Goal: Information Seeking & Learning: Learn about a topic

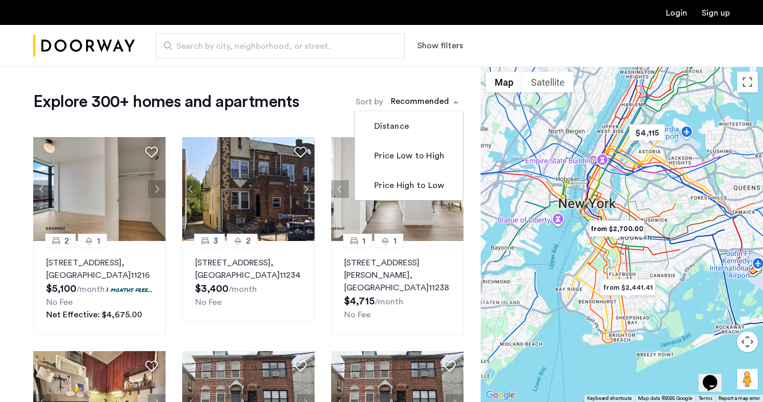
click at [413, 107] on div "sort-apartment" at bounding box center [419, 103] width 61 height 14
click at [417, 159] on label "Price Low to High" at bounding box center [408, 156] width 72 height 12
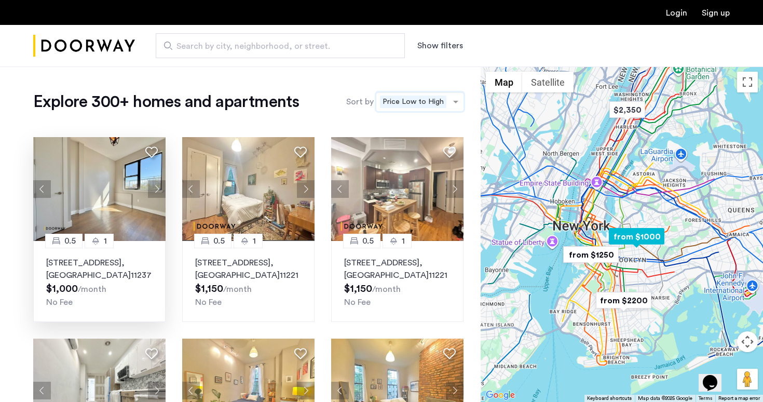
click at [154, 192] on button "Next apartment" at bounding box center [157, 189] width 18 height 18
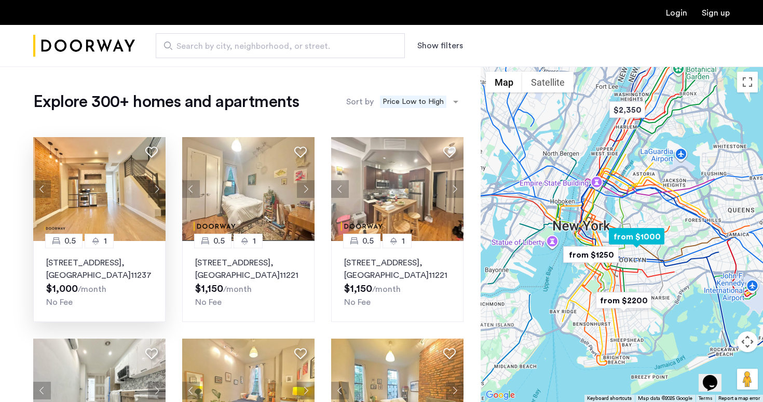
click at [154, 192] on button "Next apartment" at bounding box center [157, 189] width 18 height 18
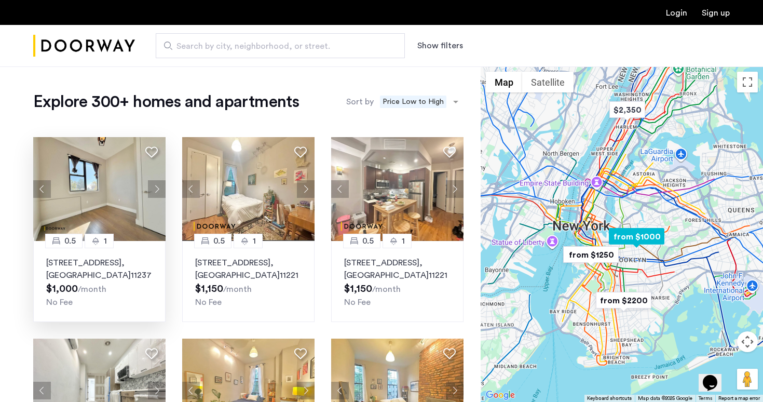
click at [97, 274] on p "411 Menahan Street, Unit 3FBL, Brooklyn , NY 11237" at bounding box center [99, 268] width 106 height 25
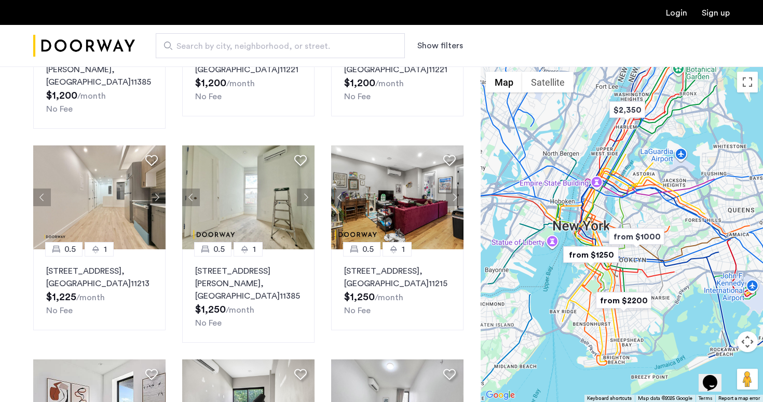
scroll to position [407, 0]
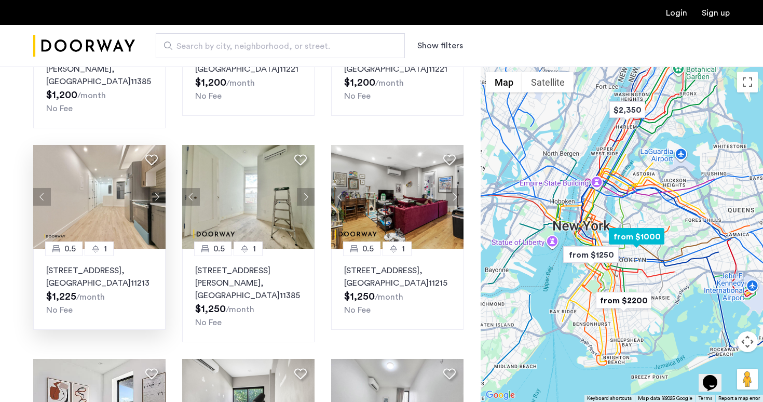
click at [152, 206] on button "Next apartment" at bounding box center [157, 197] width 18 height 18
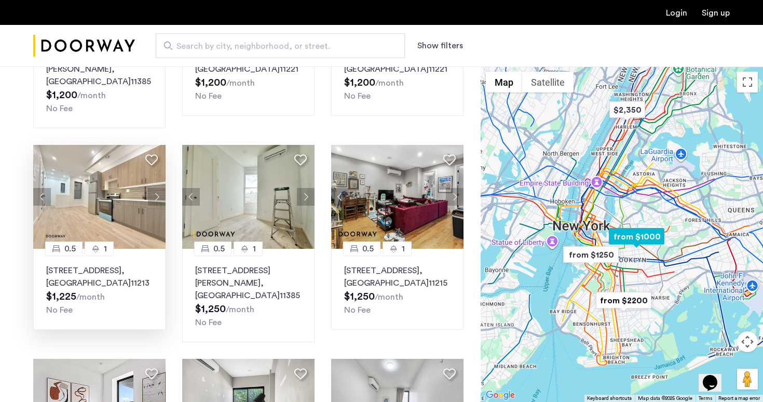
click at [152, 206] on button "Next apartment" at bounding box center [157, 197] width 18 height 18
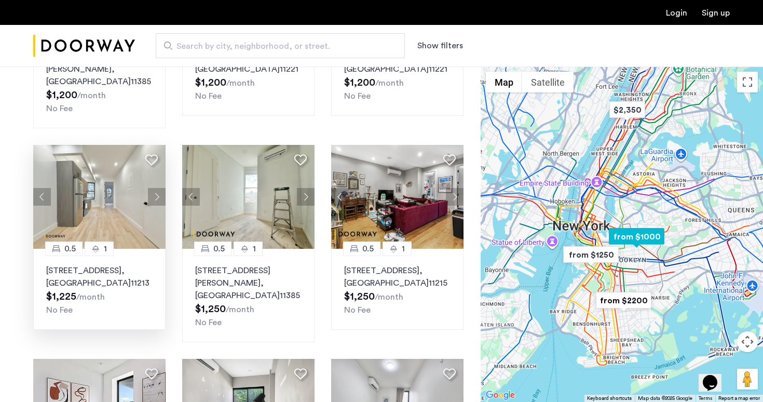
click at [152, 206] on button "Next apartment" at bounding box center [157, 197] width 18 height 18
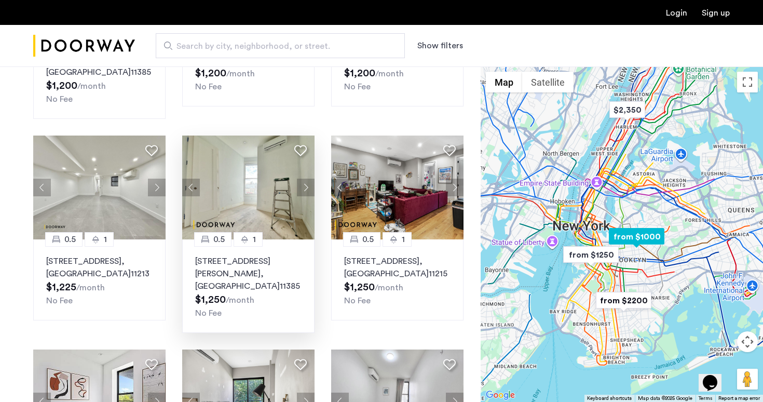
scroll to position [423, 0]
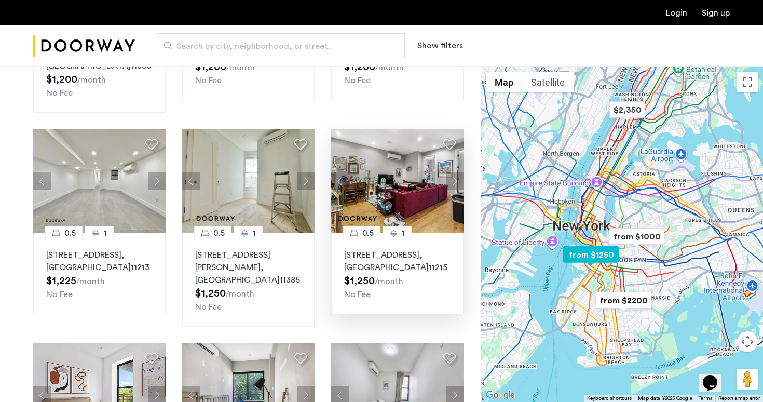
click at [456, 190] on button "Next apartment" at bounding box center [455, 181] width 18 height 18
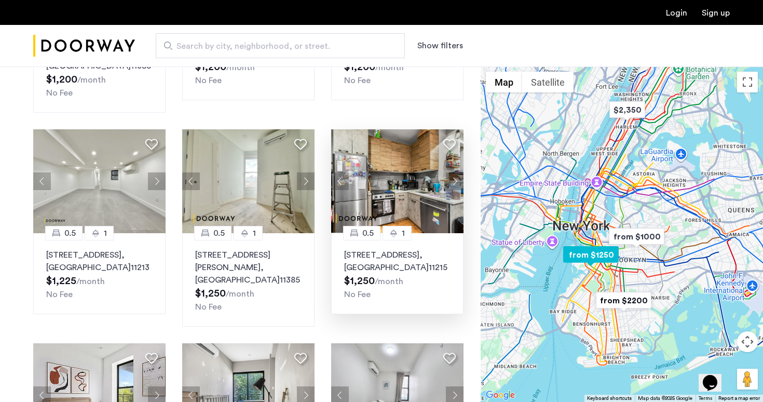
click at [456, 190] on button "Next apartment" at bounding box center [455, 181] width 18 height 18
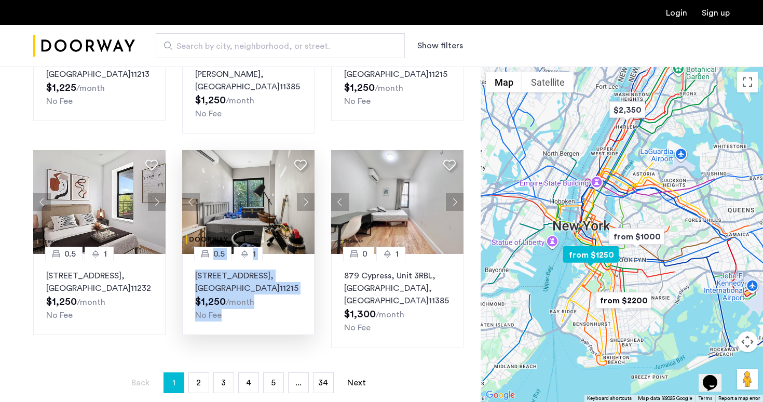
scroll to position [623, 0]
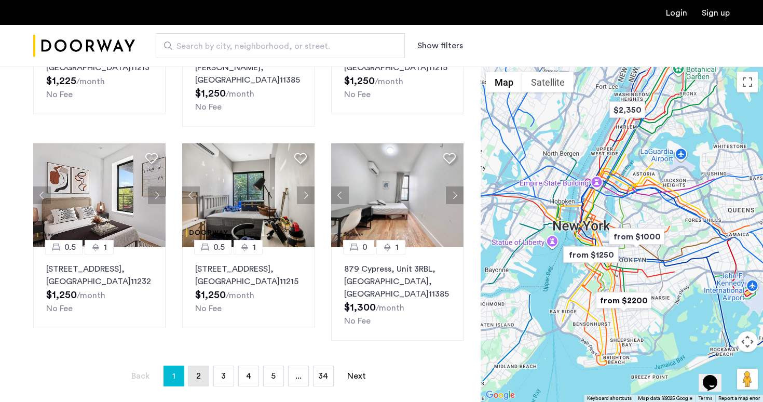
click at [199, 375] on span "2" at bounding box center [198, 376] width 5 height 8
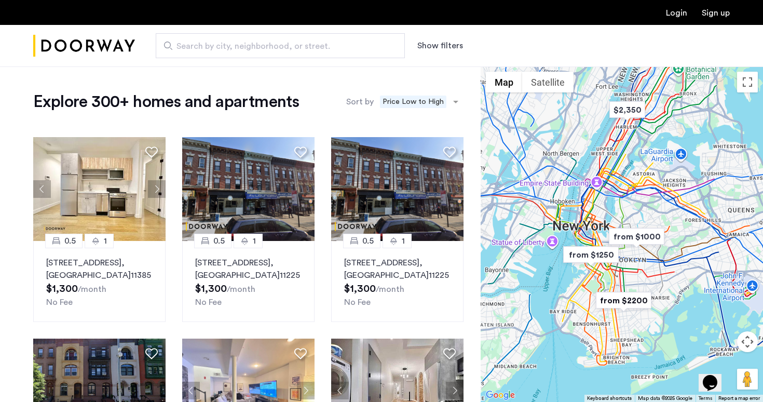
click at [440, 47] on button "Show filters" at bounding box center [440, 45] width 46 height 12
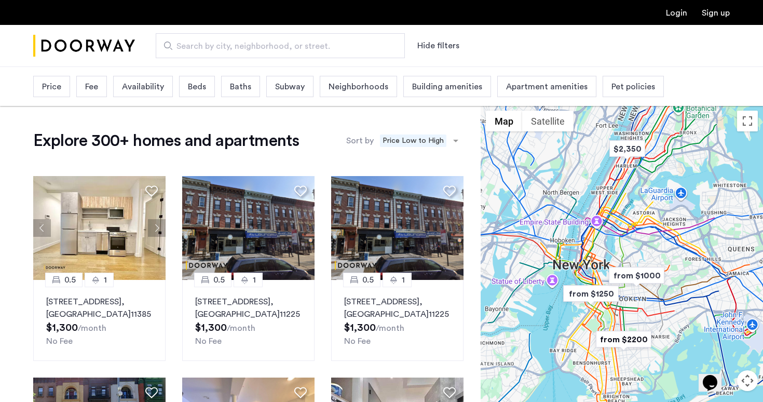
click at [59, 91] on span "Price" at bounding box center [51, 86] width 19 height 12
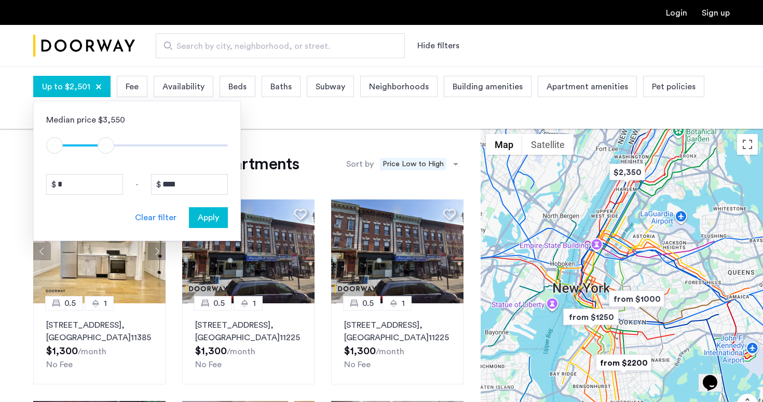
type input "****"
drag, startPoint x: 224, startPoint y: 142, endPoint x: 104, endPoint y: 144, distance: 120.4
click at [104, 145] on span "ngx-slider-max" at bounding box center [104, 145] width 17 height 17
click at [207, 219] on span "Apply" at bounding box center [208, 217] width 21 height 12
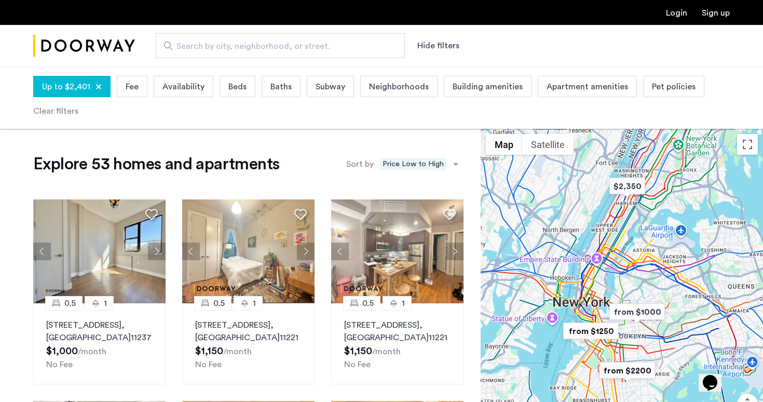
click at [182, 90] on span "Availability" at bounding box center [183, 86] width 42 height 12
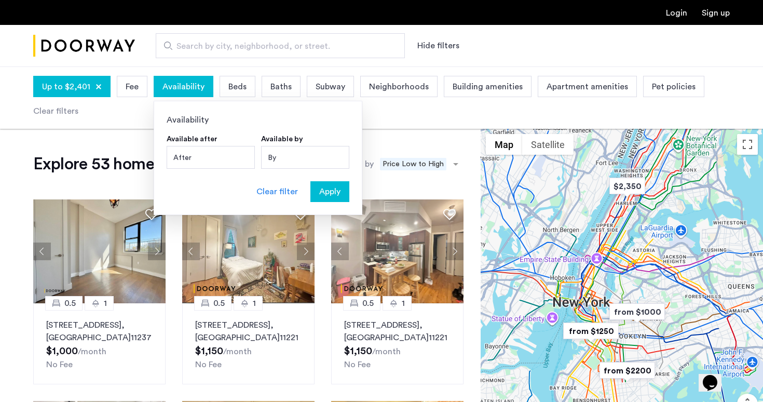
click at [273, 84] on span "Baths" at bounding box center [280, 86] width 21 height 12
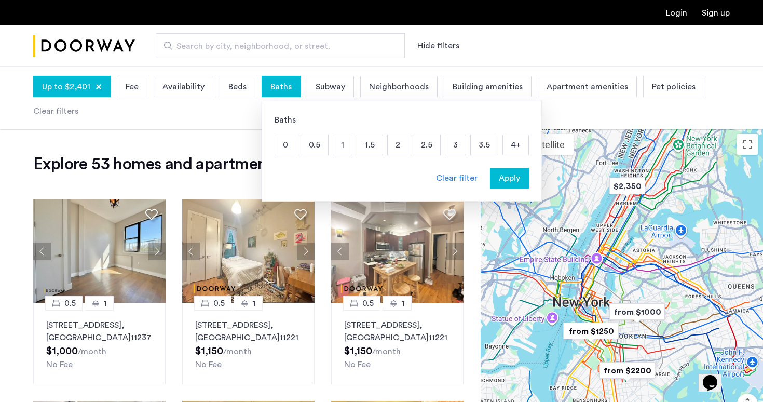
click at [231, 87] on span "Beds" at bounding box center [237, 86] width 18 height 12
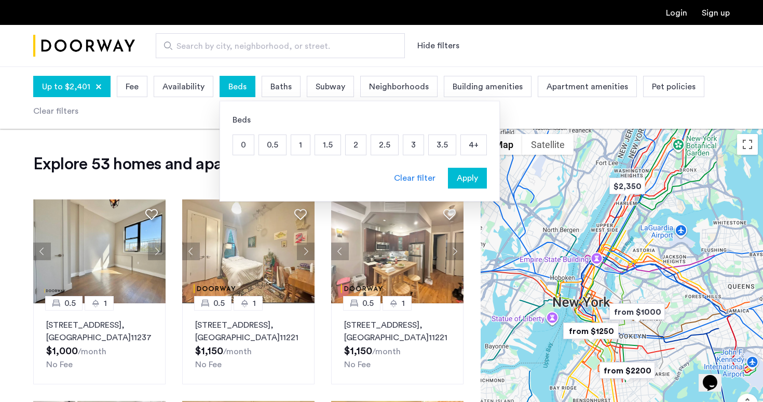
click at [286, 80] on div "Baths" at bounding box center [281, 86] width 39 height 21
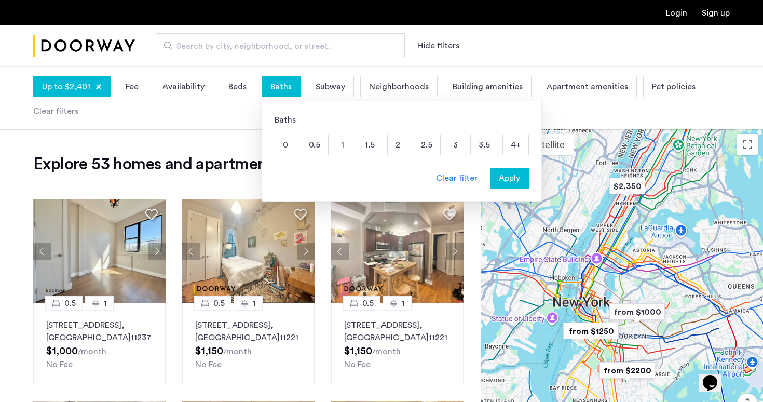
click at [347, 84] on div "Subway" at bounding box center [330, 86] width 47 height 21
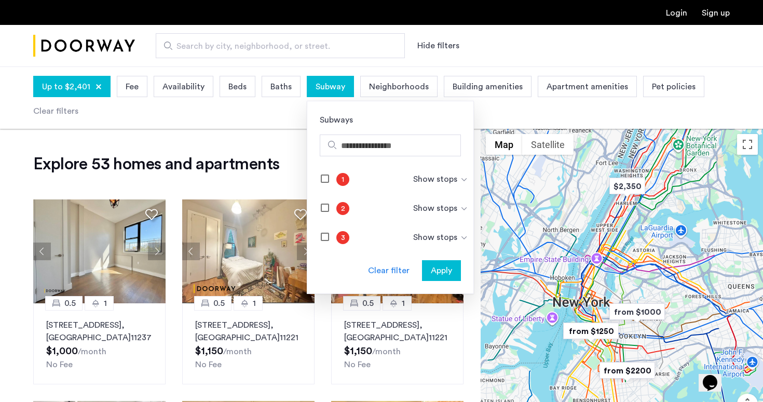
click at [425, 78] on div "Neighborhoods" at bounding box center [398, 86] width 77 height 21
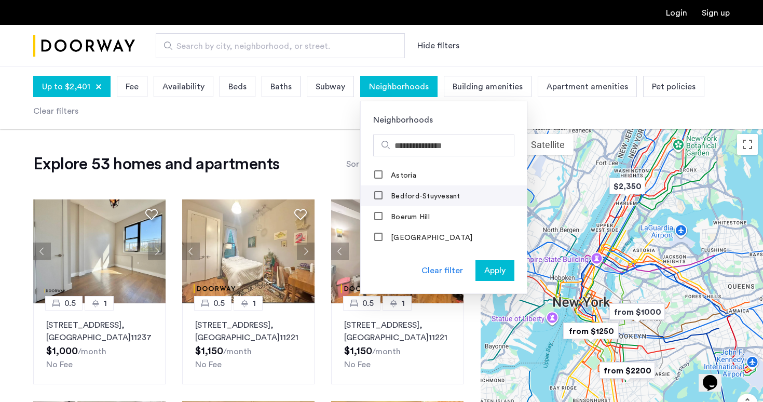
scroll to position [4, 0]
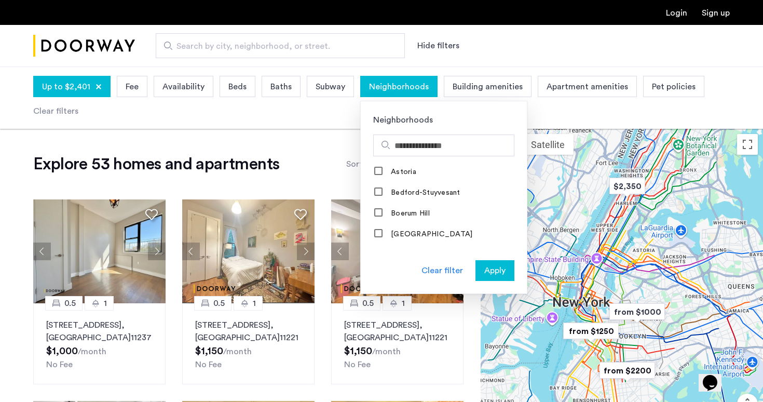
click at [474, 83] on span "Building amenities" at bounding box center [488, 86] width 70 height 12
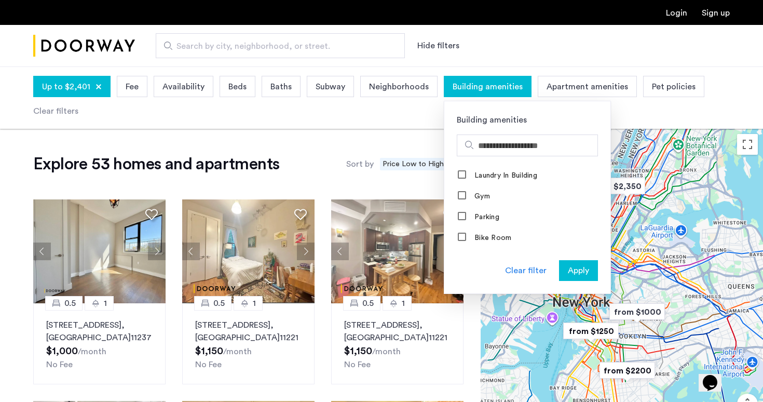
click at [580, 81] on span "Apartment amenities" at bounding box center [587, 86] width 81 height 12
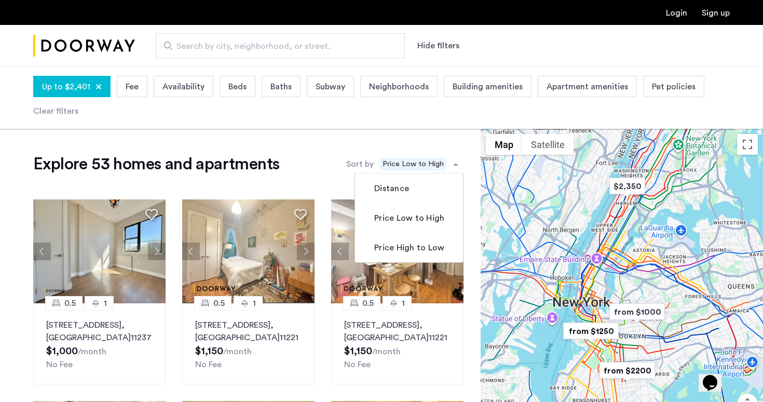
click at [452, 164] on span "sort-apartment" at bounding box center [457, 164] width 13 height 12
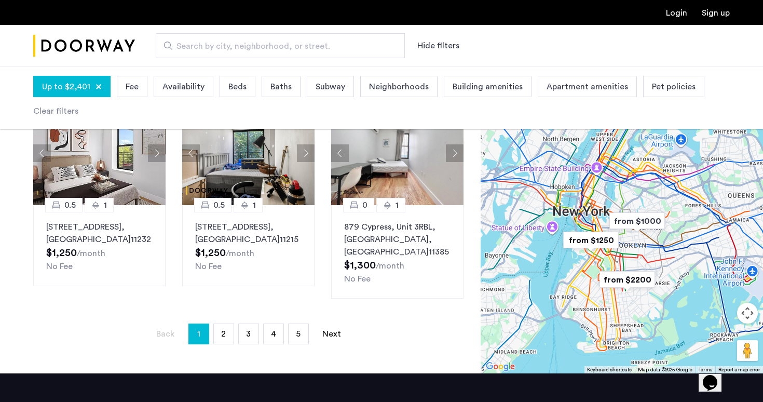
scroll to position [760, 0]
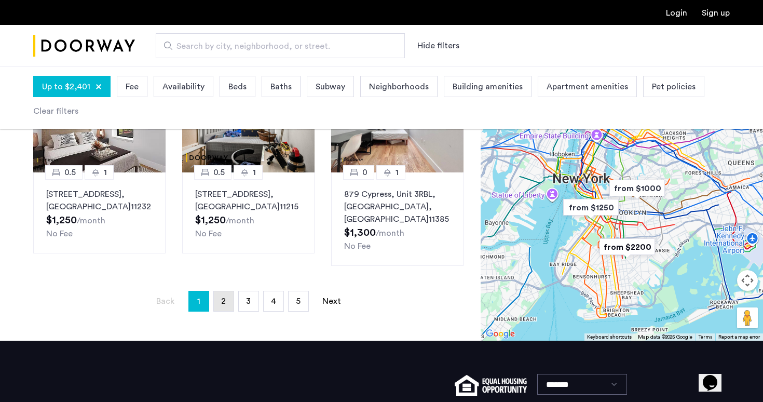
click at [224, 303] on span "2" at bounding box center [223, 301] width 5 height 8
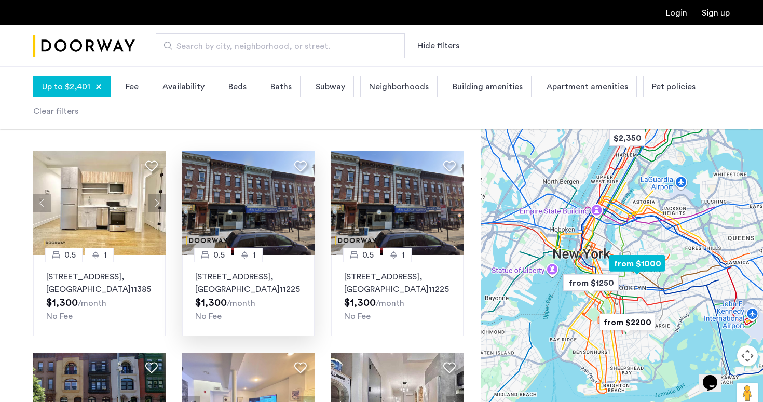
scroll to position [45, 0]
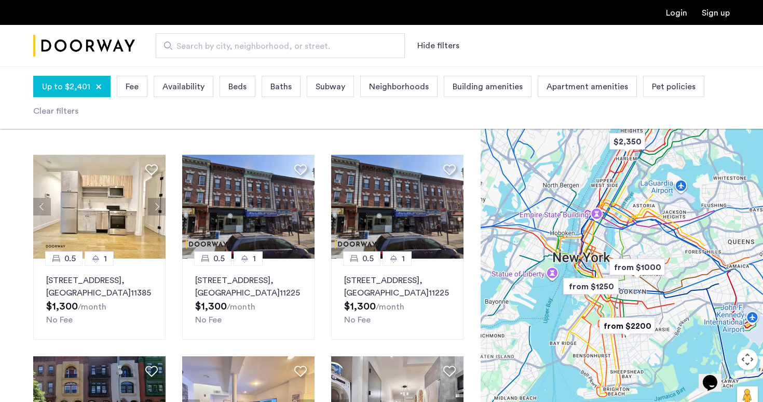
click at [569, 84] on span "Apartment amenities" at bounding box center [587, 86] width 81 height 12
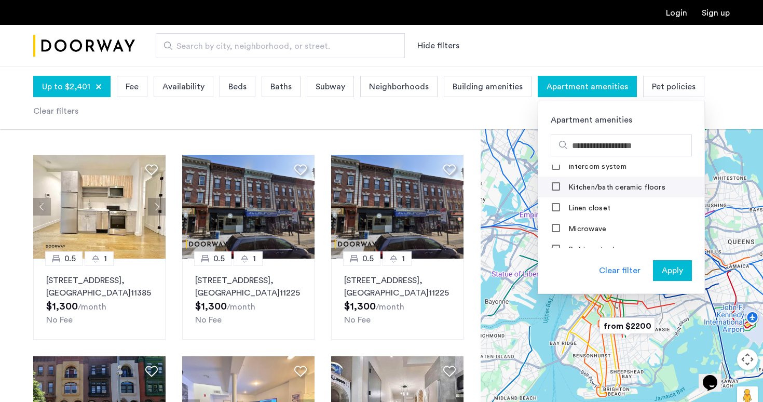
scroll to position [327, 0]
click at [484, 114] on div "Up to $2,401 Fee Availability Beds Baths Subway Neighborhoods Building amenitie…" at bounding box center [381, 97] width 697 height 49
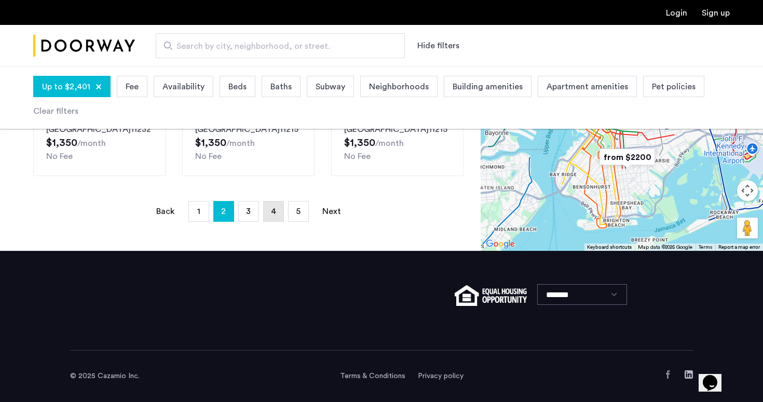
scroll to position [850, 0]
click at [252, 207] on link "page 3" at bounding box center [249, 211] width 20 height 20
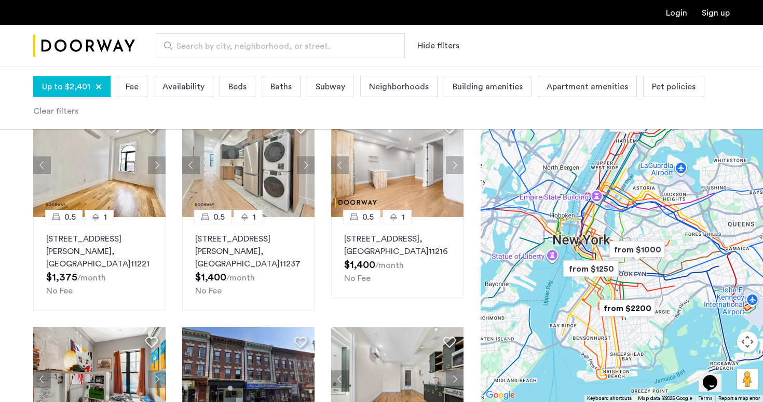
scroll to position [67, 0]
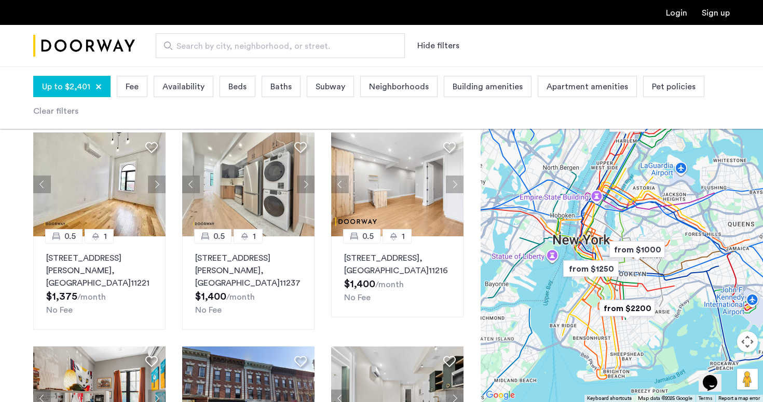
click at [239, 87] on span "Beds" at bounding box center [237, 86] width 18 height 12
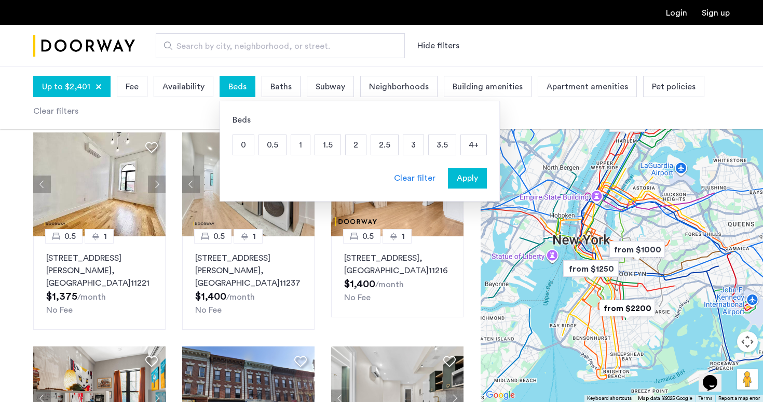
click at [250, 147] on p "0" at bounding box center [243, 145] width 21 height 20
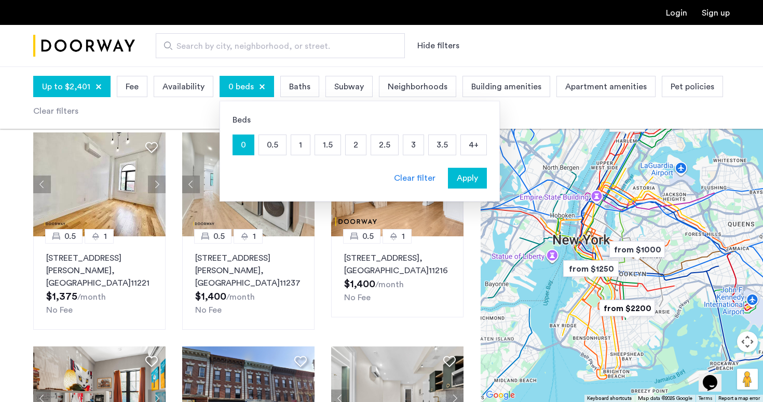
click at [352, 147] on p "2" at bounding box center [356, 145] width 20 height 20
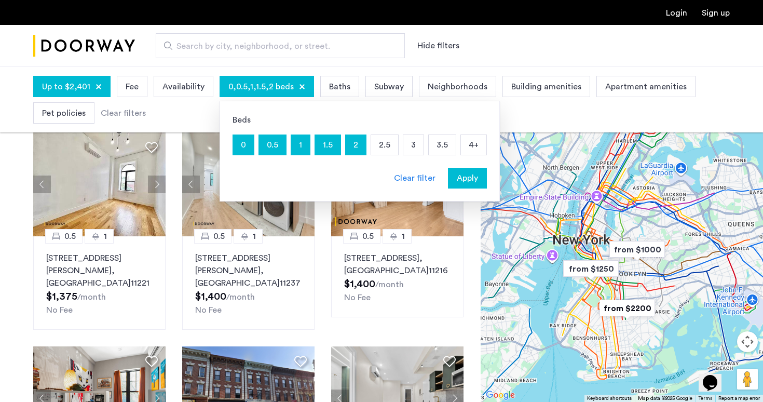
click at [473, 173] on span "Apply" at bounding box center [467, 178] width 21 height 12
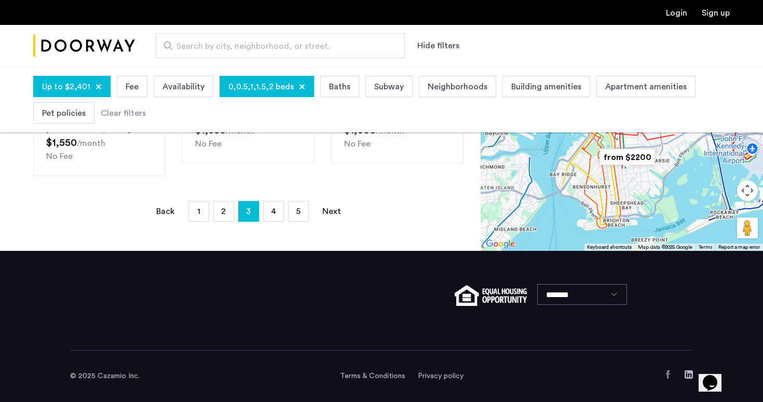
scroll to position [890, 0]
click at [272, 207] on span "4" at bounding box center [273, 211] width 5 height 8
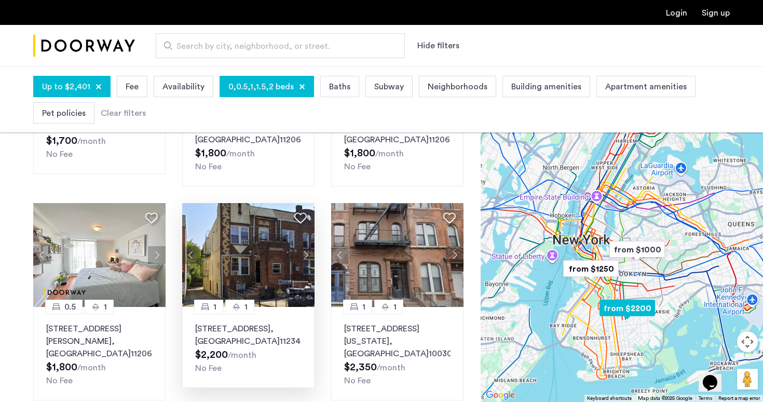
scroll to position [846, 0]
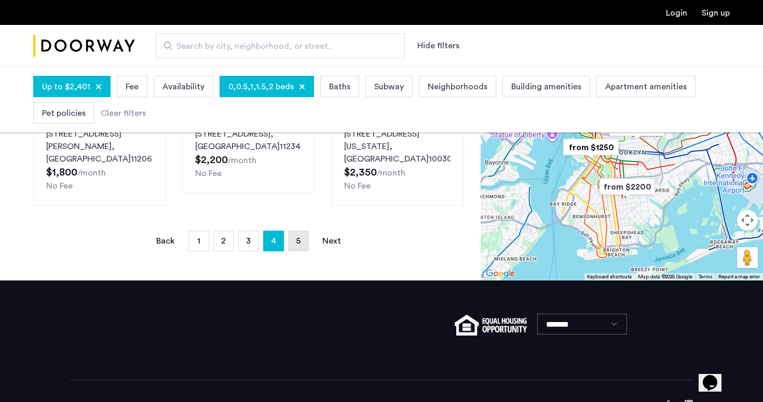
click at [303, 241] on link "page 5" at bounding box center [299, 241] width 20 height 20
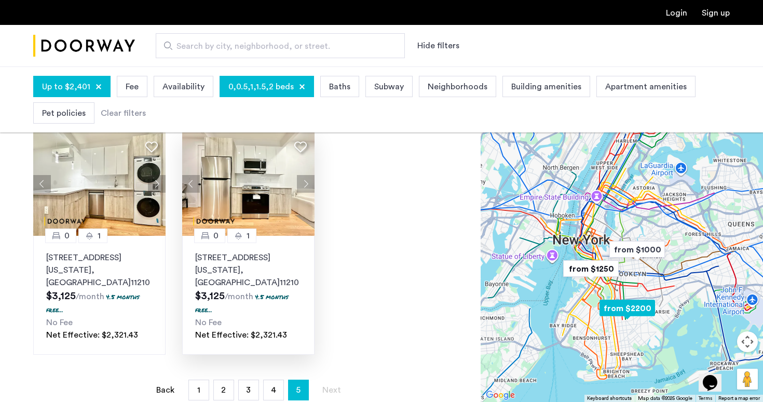
scroll to position [295, 0]
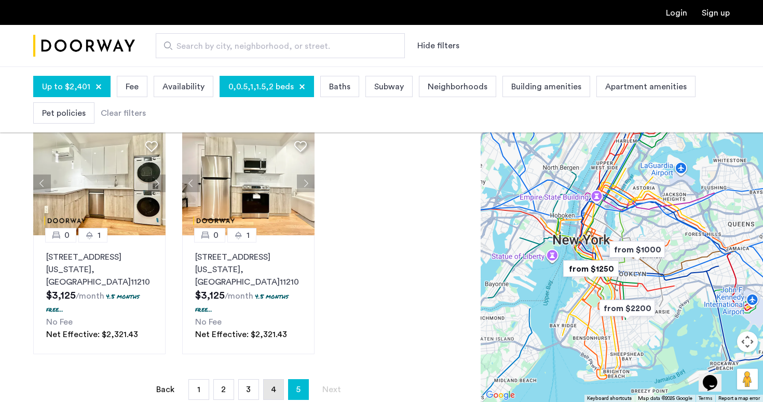
click at [269, 380] on link "page 4" at bounding box center [274, 389] width 20 height 20
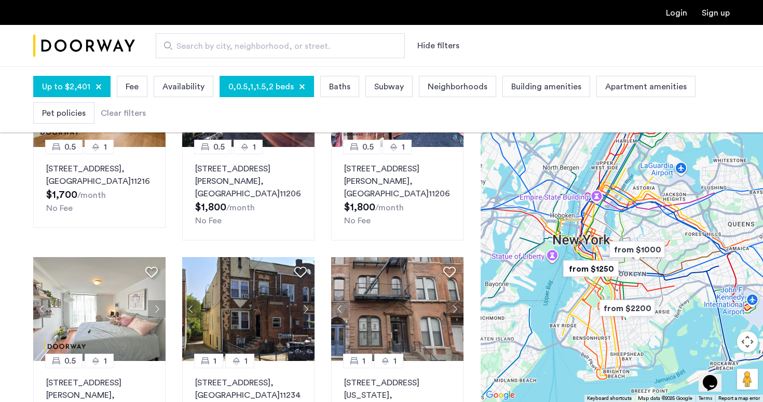
scroll to position [559, 0]
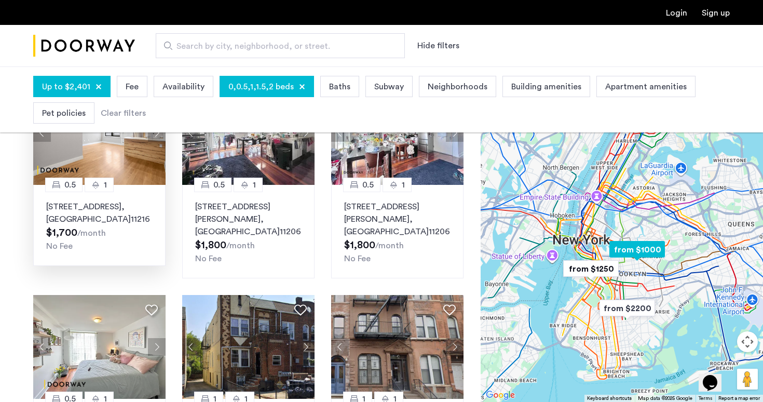
click at [107, 218] on p "692 Saint Marks Avenue, Unit 1BFR, Brooklyn , NY 11216" at bounding box center [99, 212] width 106 height 25
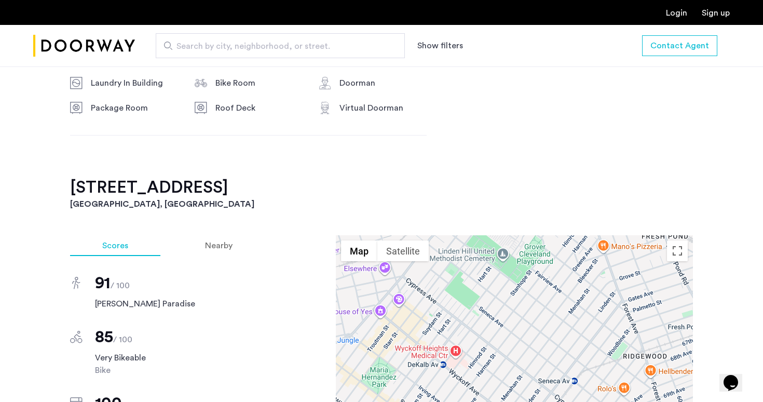
scroll to position [828, 0]
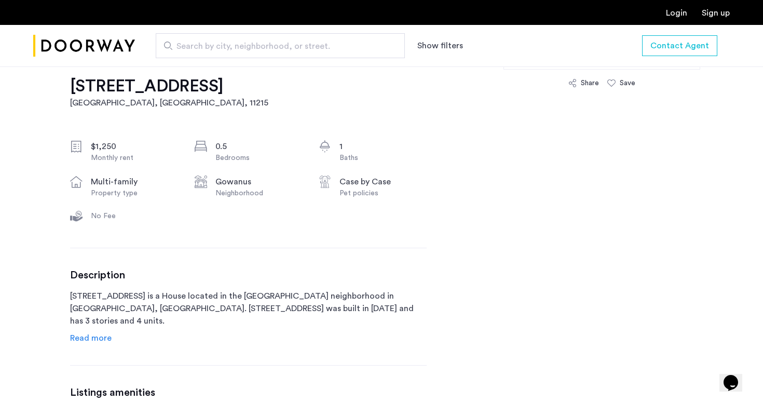
scroll to position [327, 0]
click at [93, 331] on div "Description 557 Union Street is a House located in the Gowanus neighborhood in …" at bounding box center [248, 306] width 357 height 75
click at [104, 337] on span "Read more" at bounding box center [91, 338] width 42 height 8
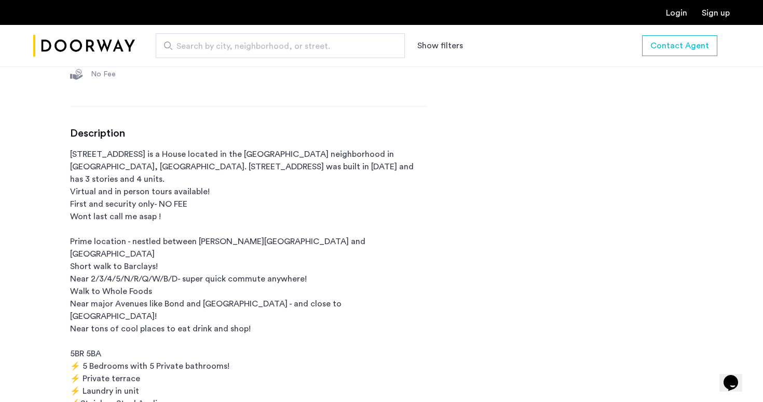
scroll to position [529, 0]
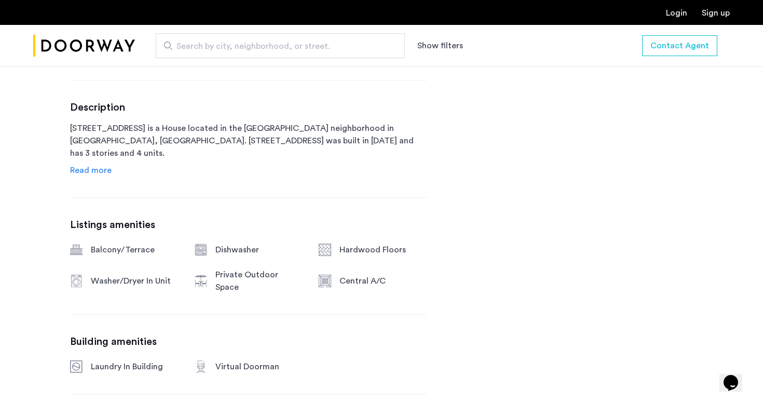
scroll to position [369, 0]
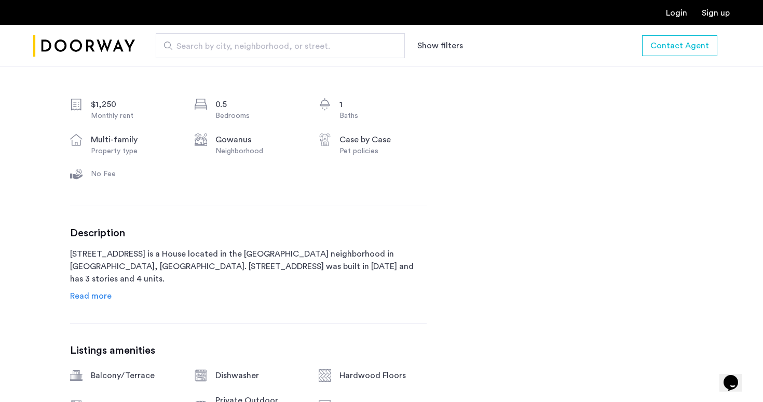
click at [81, 297] on span "Read more" at bounding box center [91, 296] width 42 height 8
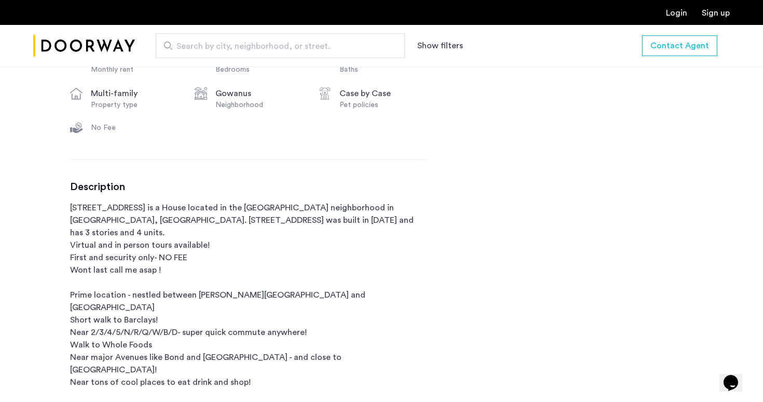
scroll to position [427, 0]
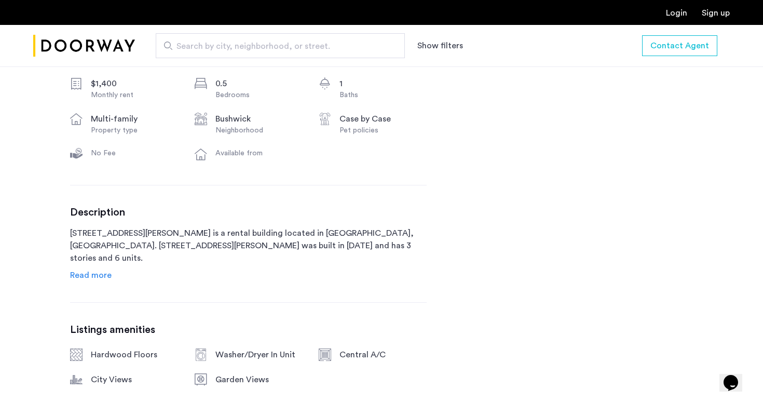
scroll to position [578, 0]
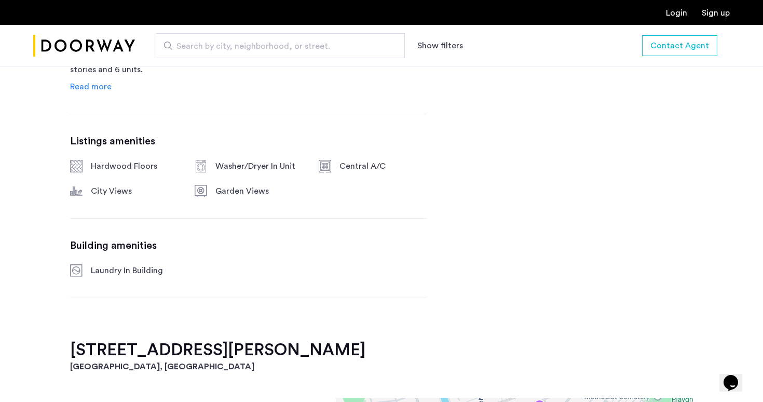
click at [108, 95] on div "[STREET_ADDRESS][PERSON_NAME] $1,400 Monthly rent 0.5 Bedrooms 1 Baths multi-fa…" at bounding box center [248, 70] width 357 height 540
click at [101, 87] on span "Read more" at bounding box center [91, 87] width 42 height 8
